Goal: Go to known website: Access a specific website the user already knows

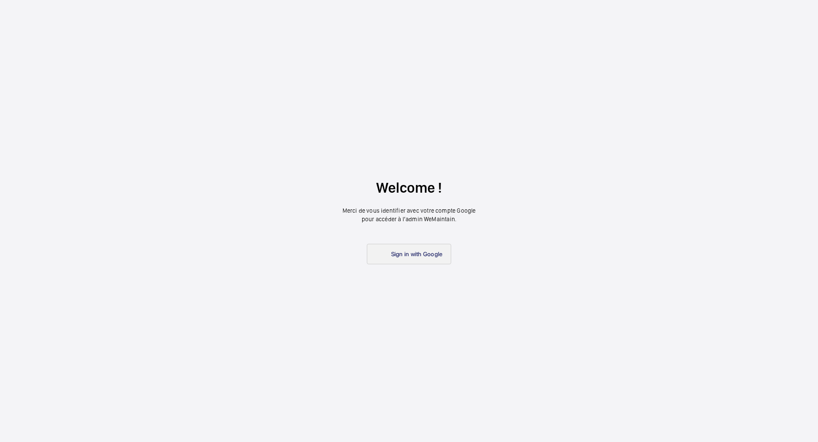
click at [395, 256] on span "Sign in with Google" at bounding box center [417, 254] width 52 height 7
